Goal: Navigation & Orientation: Understand site structure

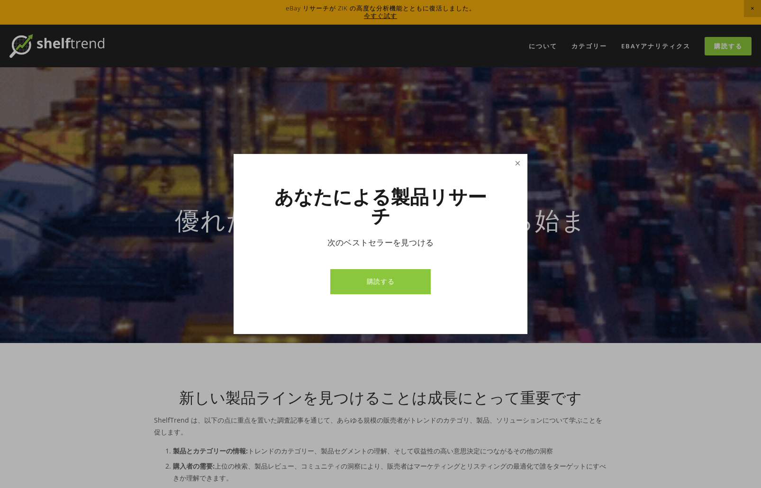
click at [517, 172] on link "近い" at bounding box center [518, 164] width 17 height 17
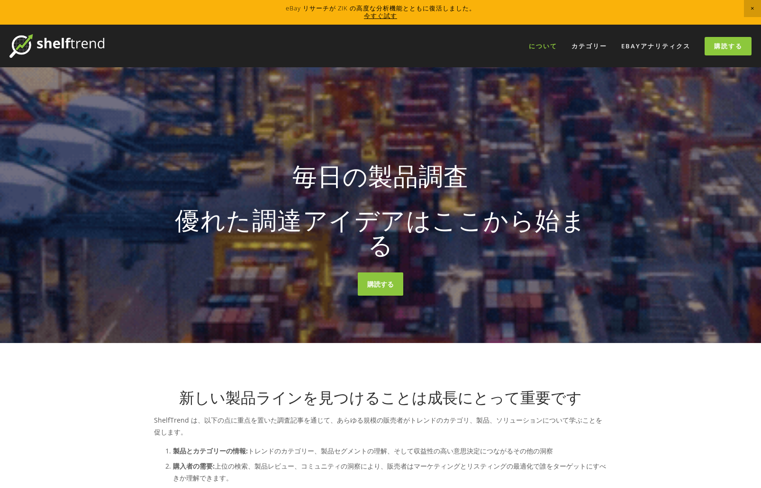
click at [550, 47] on font "について" at bounding box center [543, 46] width 28 height 9
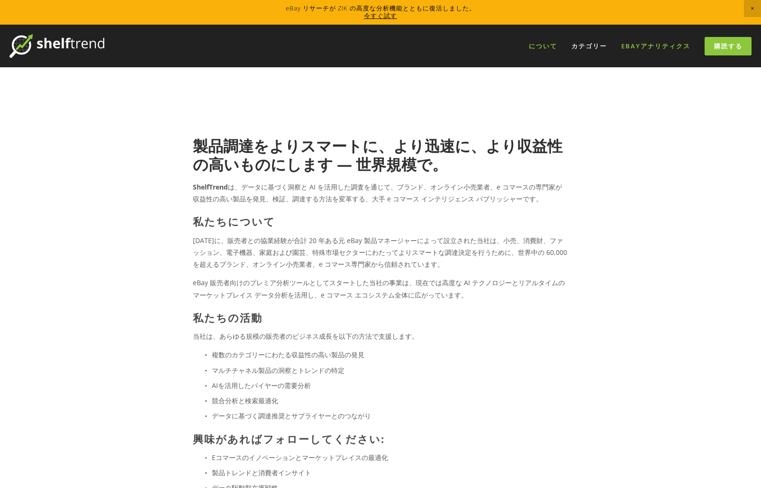
click at [626, 47] on font "eBayアナリティクス" at bounding box center [656, 46] width 69 height 9
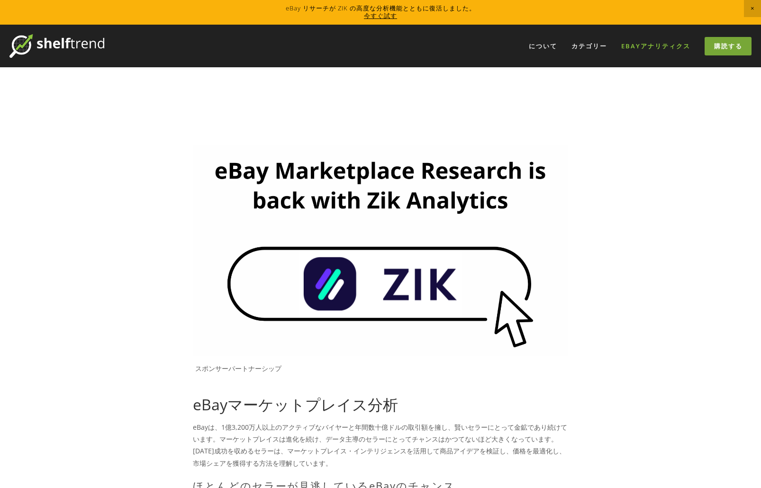
click at [736, 46] on font "購読する" at bounding box center [728, 46] width 28 height 9
click at [82, 49] on img at bounding box center [56, 46] width 95 height 24
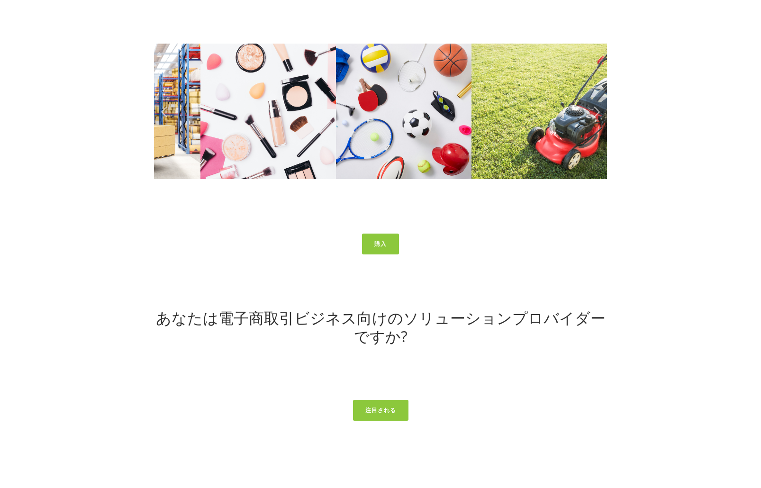
scroll to position [3745, 0]
